Goal: Information Seeking & Learning: Understand process/instructions

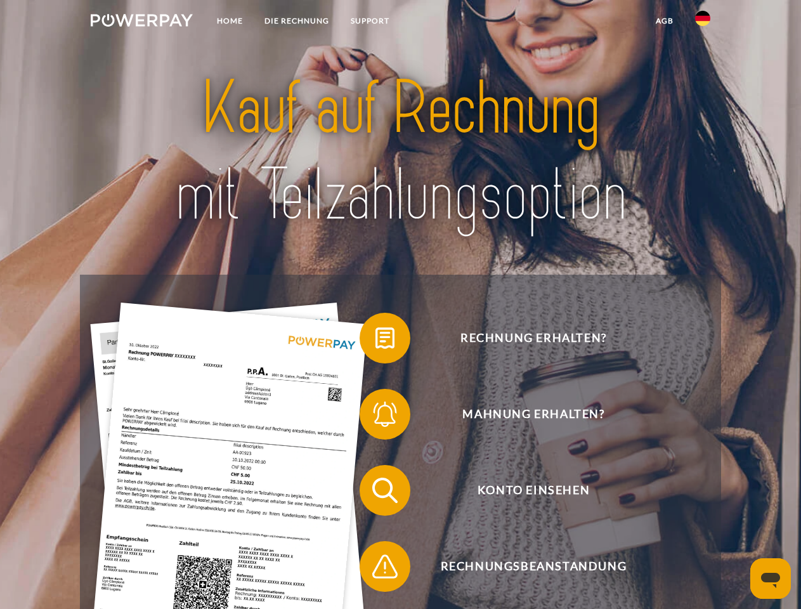
click at [141, 22] on img at bounding box center [142, 20] width 102 height 13
click at [703, 22] on img at bounding box center [702, 18] width 15 height 15
click at [664, 21] on link "agb" at bounding box center [664, 21] width 39 height 23
click at [376, 341] on span at bounding box center [365, 337] width 63 height 63
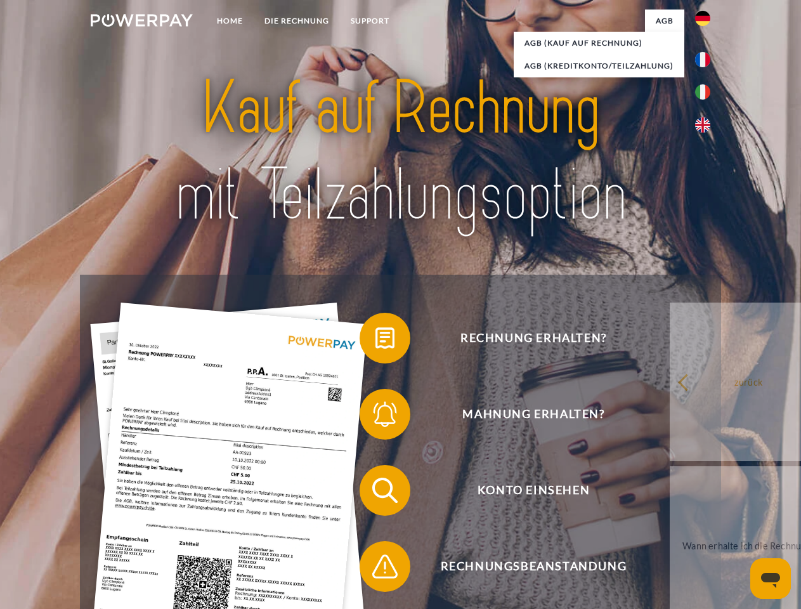
click at [376, 417] on span at bounding box center [365, 413] width 63 height 63
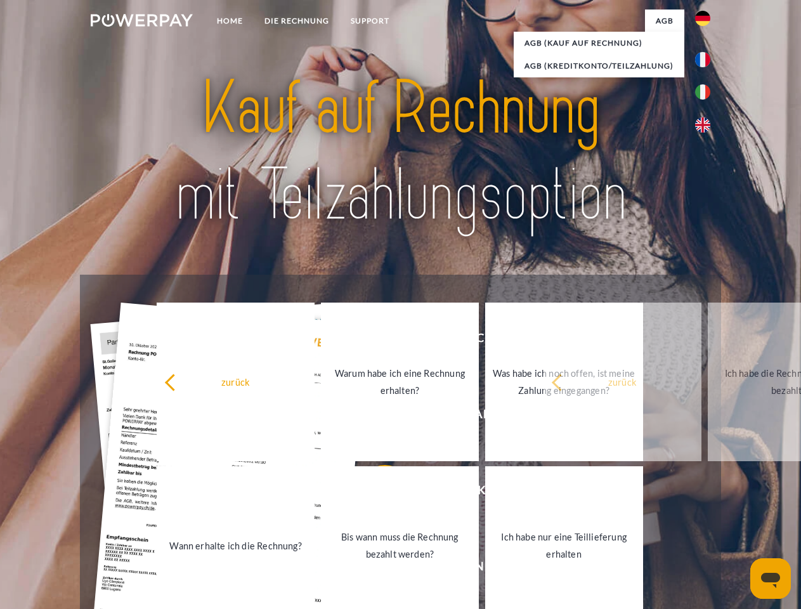
click at [376, 493] on link "Bis wann muss die Rechnung bezahlt werden?" at bounding box center [400, 545] width 158 height 159
click at [376, 569] on span at bounding box center [365, 566] width 63 height 63
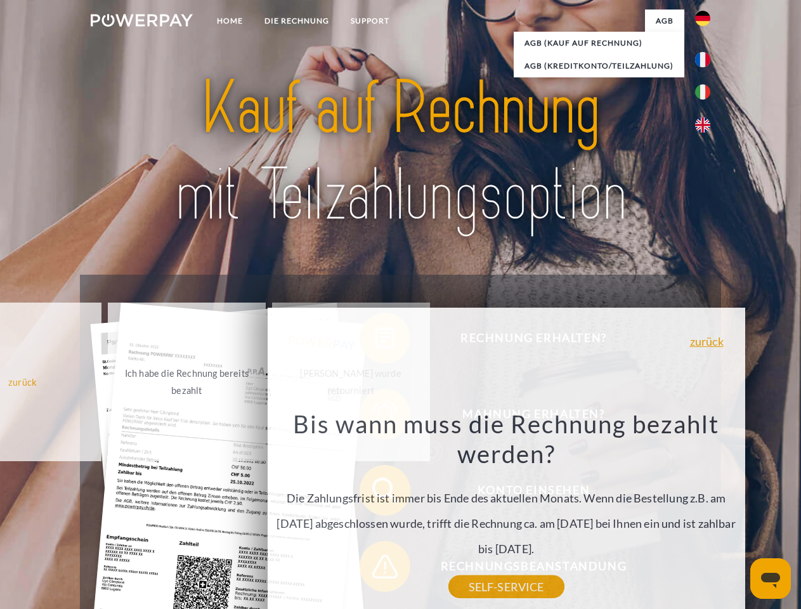
click at [771, 578] on icon "Messaging-Fenster öffnen" at bounding box center [770, 580] width 19 height 15
